Goal: Information Seeking & Learning: Find specific fact

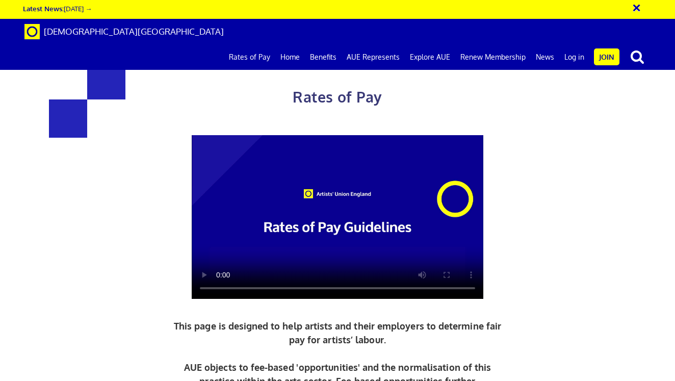
scroll to position [435, 0]
drag, startPoint x: 167, startPoint y: 227, endPoint x: 183, endPoint y: 226, distance: 16.3
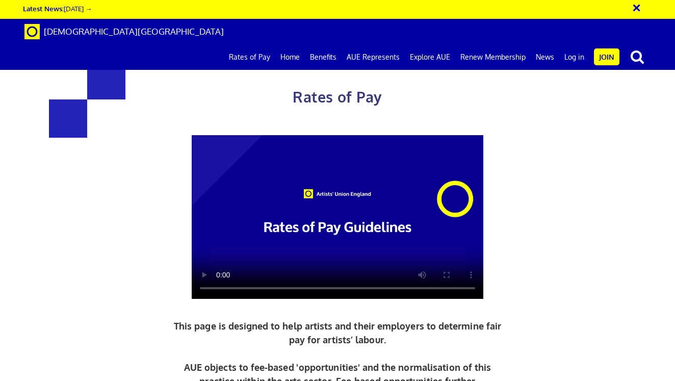
drag, startPoint x: 202, startPoint y: 274, endPoint x: 255, endPoint y: 269, distance: 53.2
drag, startPoint x: 379, startPoint y: 287, endPoint x: 486, endPoint y: 286, distance: 107.0
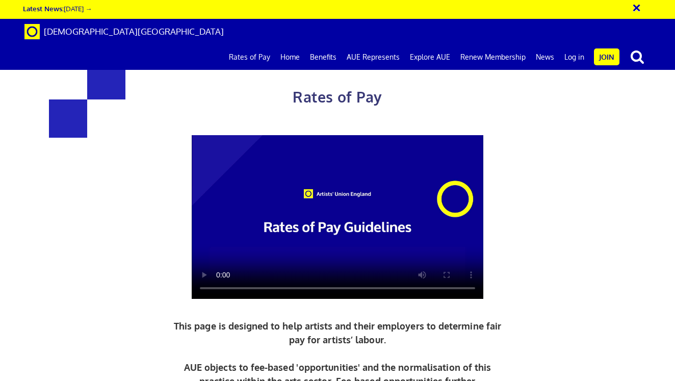
drag, startPoint x: 489, startPoint y: 275, endPoint x: 413, endPoint y: 276, distance: 75.4
drag, startPoint x: 414, startPoint y: 274, endPoint x: 420, endPoint y: 273, distance: 6.2
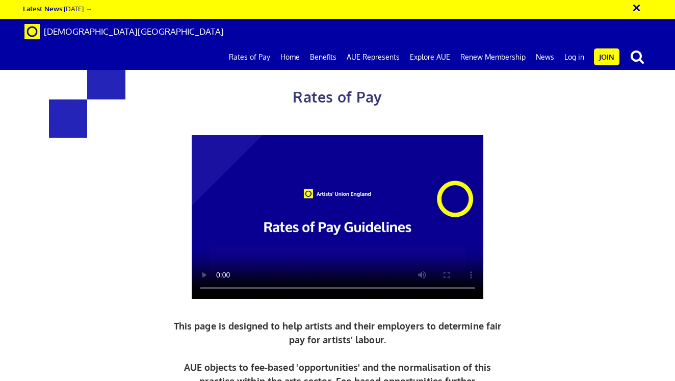
copy span "48.40"
drag, startPoint x: 410, startPoint y: 223, endPoint x: 397, endPoint y: 227, distance: 12.9
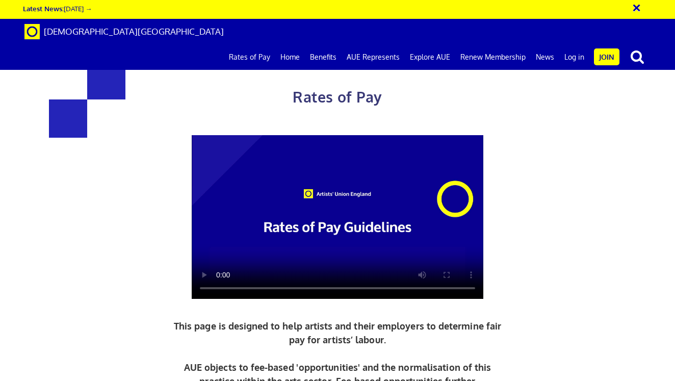
drag, startPoint x: 397, startPoint y: 227, endPoint x: 415, endPoint y: 228, distance: 17.9
copy h3 "387.21"
drag, startPoint x: 425, startPoint y: 272, endPoint x: 433, endPoint y: 271, distance: 8.2
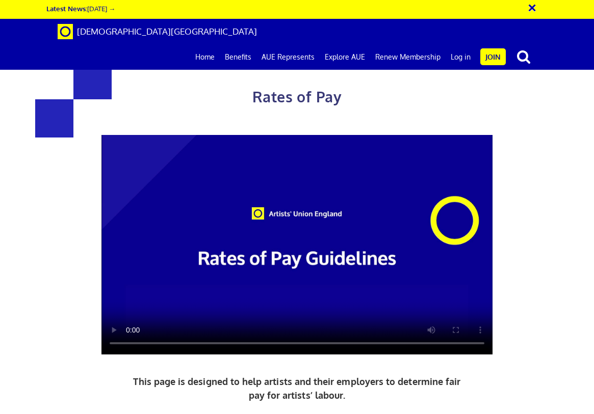
scroll to position [409, 0]
drag, startPoint x: 368, startPoint y: 312, endPoint x: 439, endPoint y: 309, distance: 70.9
